Goal: Transaction & Acquisition: Purchase product/service

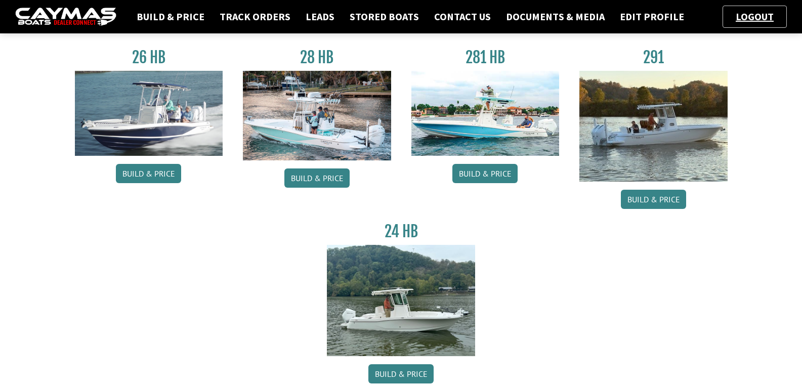
scroll to position [51, 0]
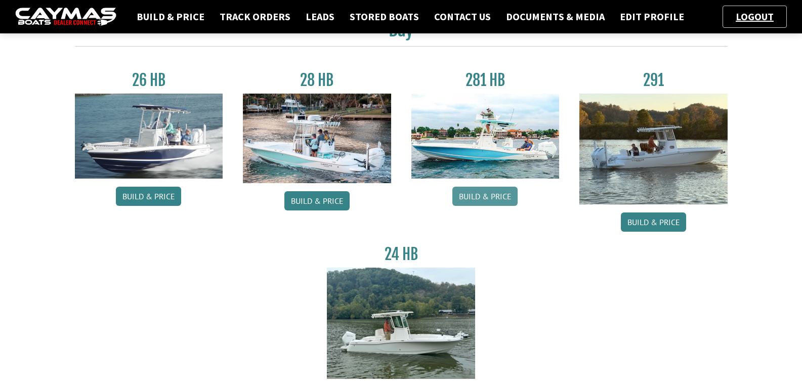
click at [487, 203] on link "Build & Price" at bounding box center [484, 196] width 65 height 19
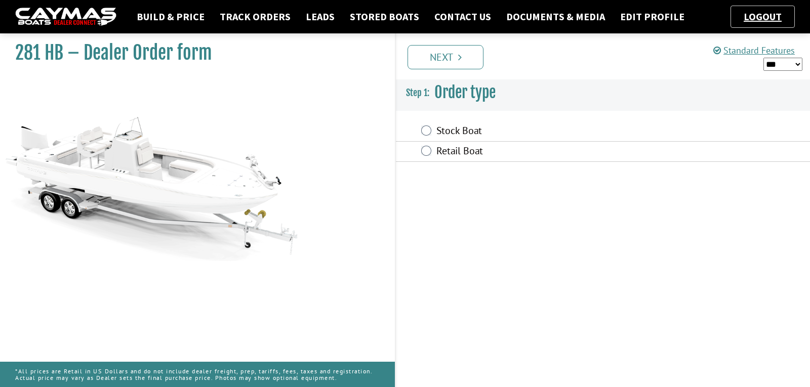
click at [439, 150] on label "Retail Boat" at bounding box center [548, 152] width 224 height 15
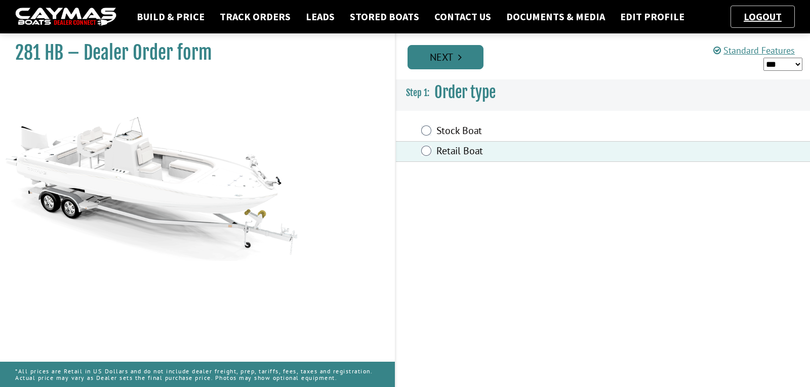
click at [442, 57] on link "Next" at bounding box center [445, 57] width 76 height 24
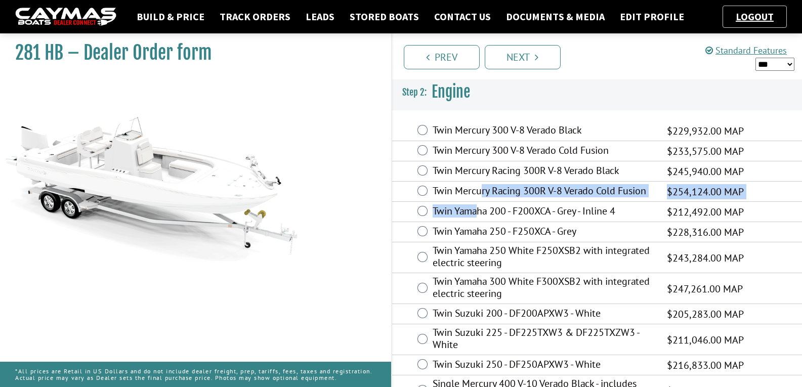
click at [433, 206] on label "Twin Yamaha 200 - F200XCA - Grey - Inline 4" at bounding box center [544, 212] width 222 height 15
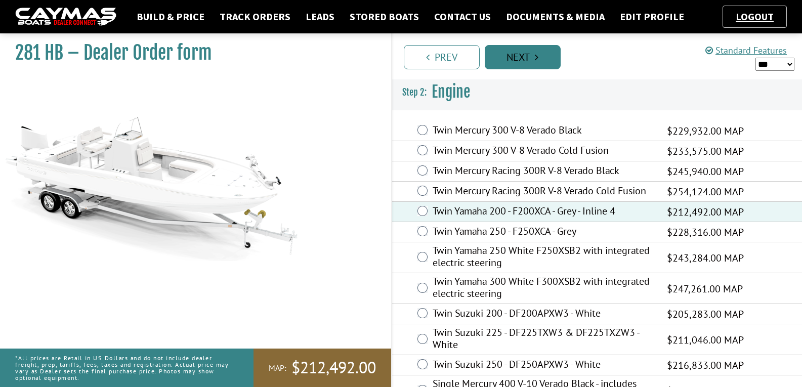
click at [512, 62] on link "Next" at bounding box center [523, 57] width 76 height 24
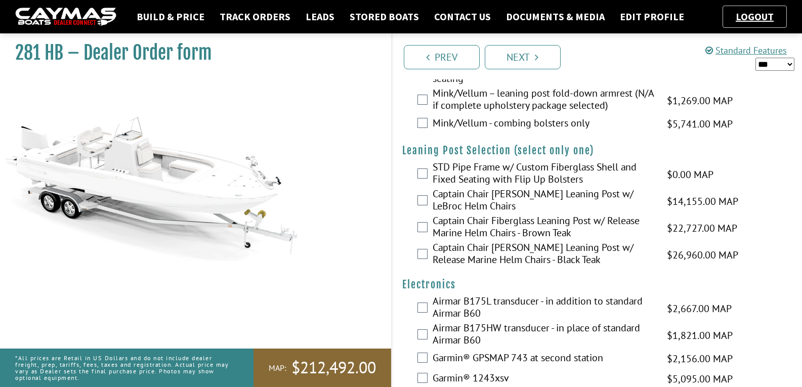
scroll to position [2572, 0]
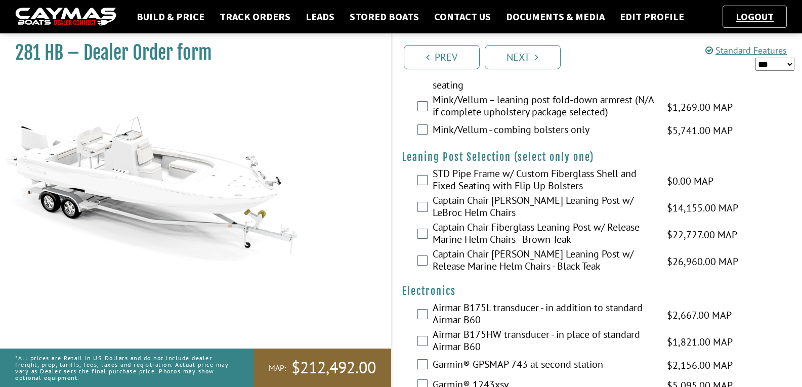
click at [778, 62] on select "*** ****** ******" at bounding box center [774, 64] width 39 height 13
click at [755, 58] on select "*** ****** ******" at bounding box center [774, 64] width 39 height 13
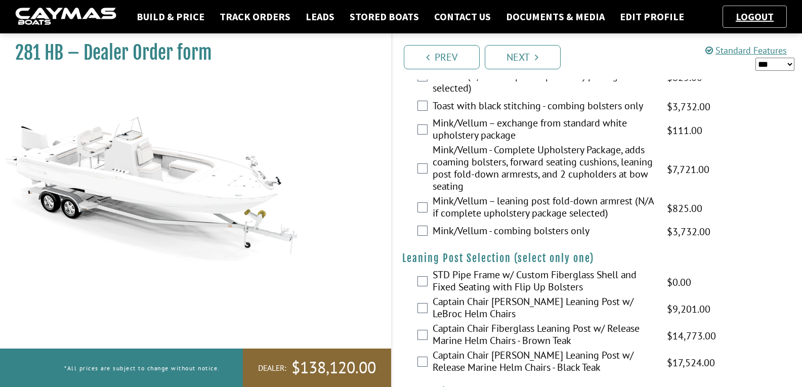
scroll to position [2623, 0]
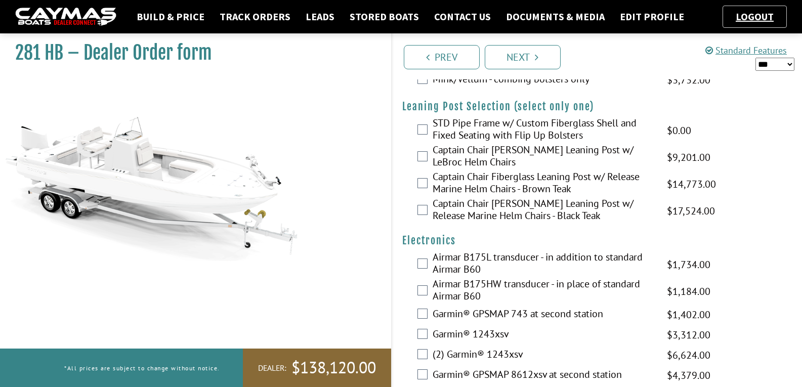
click at [777, 64] on select "*** ****** ******" at bounding box center [774, 64] width 39 height 13
select select "*"
click at [755, 58] on select "*** ****** ******" at bounding box center [774, 64] width 39 height 13
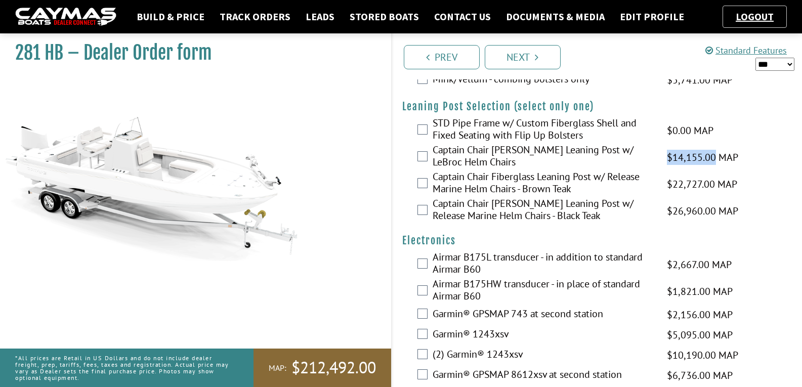
drag, startPoint x: 715, startPoint y: 186, endPoint x: 663, endPoint y: 190, distance: 52.7
click at [663, 171] on div "Captain Chair Fiberglass Leaning Post w/ LeBroc Helm Chairs $14,155.00 MAP $14,…" at bounding box center [597, 157] width 410 height 27
copy span "$14,155.00"
drag, startPoint x: 714, startPoint y: 213, endPoint x: 668, endPoint y: 217, distance: 46.2
click at [668, 192] on span "$22,727.00 MAP" at bounding box center [702, 184] width 70 height 15
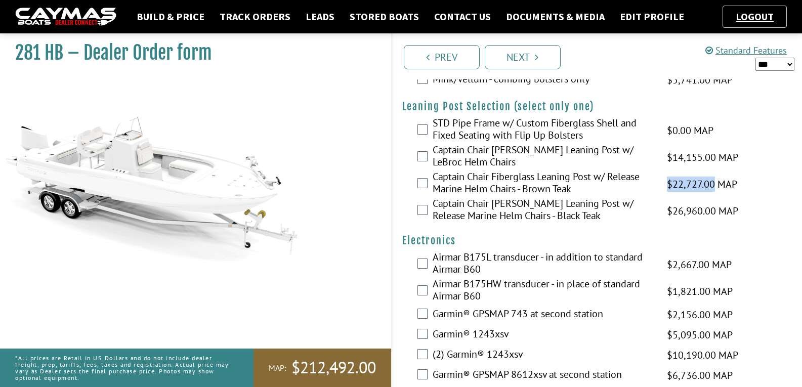
copy span "$22,727.00"
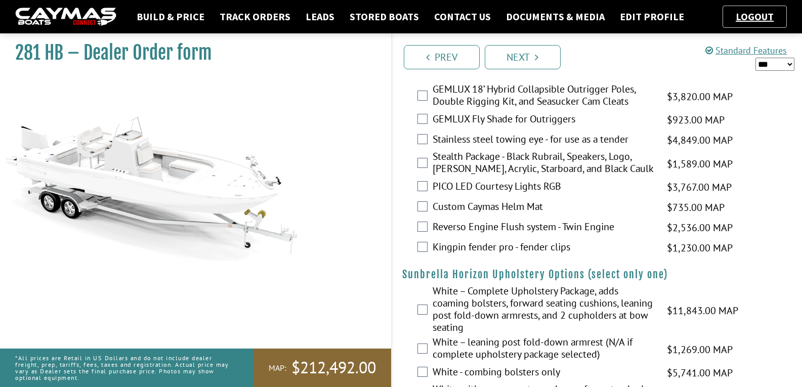
scroll to position [1914, 0]
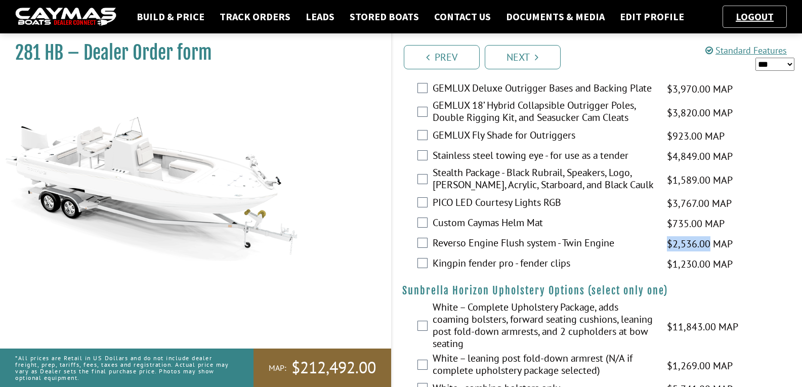
drag, startPoint x: 709, startPoint y: 276, endPoint x: 667, endPoint y: 277, distance: 42.5
click at [667, 251] on span "$2,536.00 MAP" at bounding box center [700, 243] width 66 height 15
copy span "$2,536.00"
click at [489, 272] on label "Kingpin fender pro - fender clips" at bounding box center [544, 264] width 222 height 15
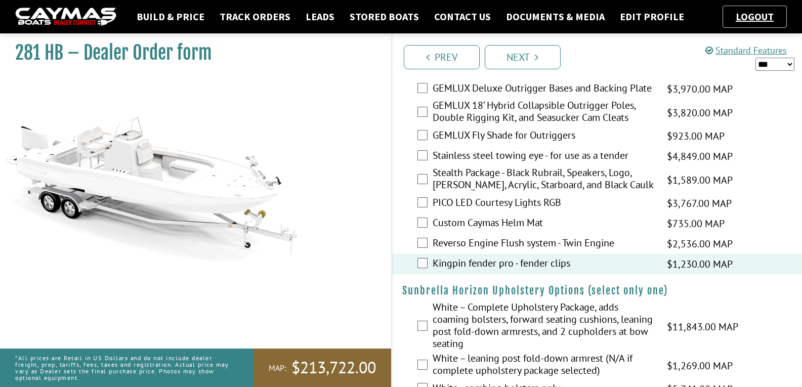
click at [494, 272] on label "Kingpin fender pro - fender clips" at bounding box center [544, 264] width 222 height 15
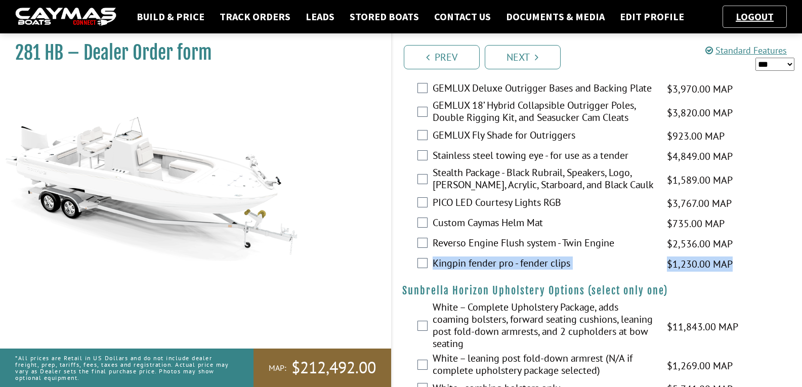
drag, startPoint x: 737, startPoint y: 293, endPoint x: 434, endPoint y: 295, distance: 302.6
click at [434, 274] on div "Kingpin fender pro - fender clips $1,230.00 MAP $1,230.00 MSRP $800.00 $1,230.00" at bounding box center [597, 264] width 410 height 20
click at [726, 272] on span "$1,230.00 MAP" at bounding box center [700, 264] width 66 height 15
drag, startPoint x: 710, startPoint y: 295, endPoint x: 665, endPoint y: 298, distance: 45.1
click at [665, 274] on div "Kingpin fender pro - fender clips $1,230.00 MAP $1,230.00 MSRP $800.00 $1,230.00" at bounding box center [597, 264] width 410 height 20
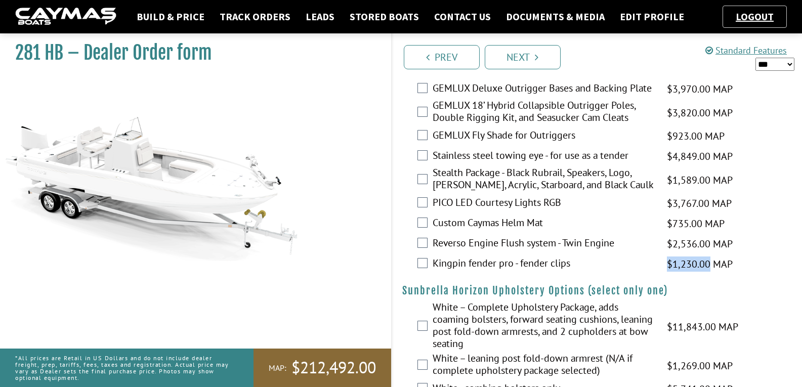
copy span "$1,230.00"
